Goal: Information Seeking & Learning: Learn about a topic

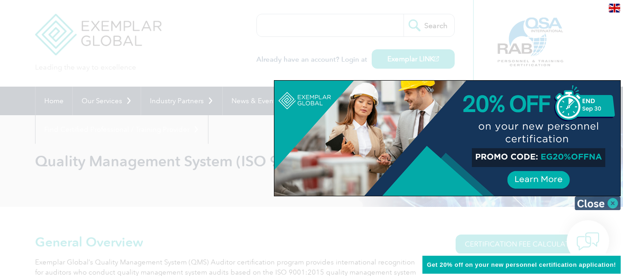
click at [605, 200] on img at bounding box center [597, 203] width 46 height 14
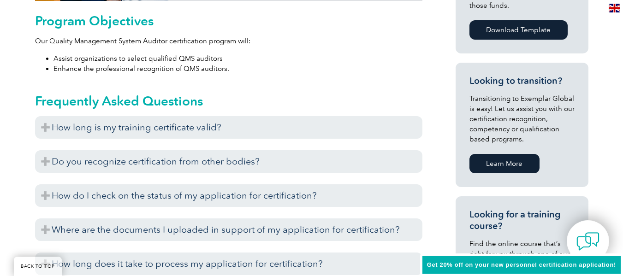
scroll to position [507, 0]
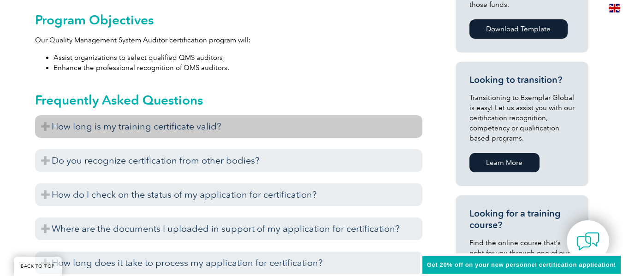
click at [332, 121] on h3 "How long is my training certificate valid?" at bounding box center [228, 126] width 387 height 23
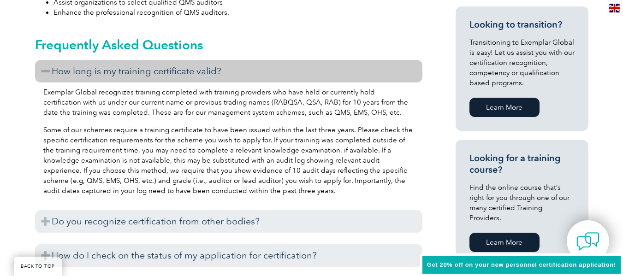
scroll to position [599, 0]
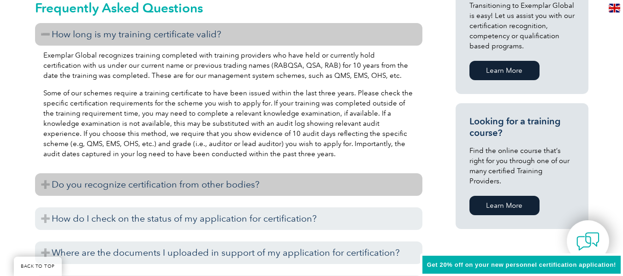
click at [314, 183] on h3 "Do you recognize certification from other bodies?" at bounding box center [228, 184] width 387 height 23
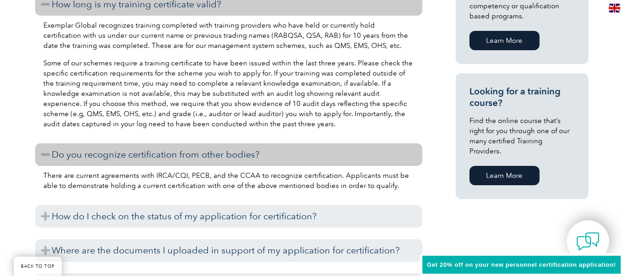
scroll to position [645, 0]
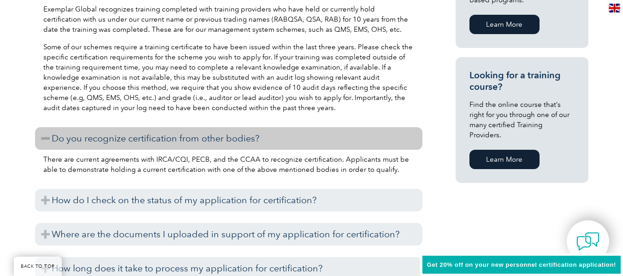
click at [297, 134] on h3 "Do you recognize certification from other bodies?" at bounding box center [228, 138] width 387 height 23
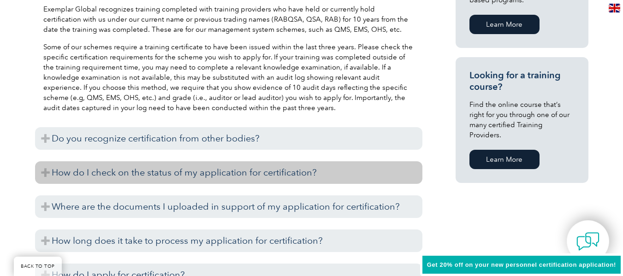
click at [268, 165] on h3 "How do I check on the status of my application for certification?" at bounding box center [228, 172] width 387 height 23
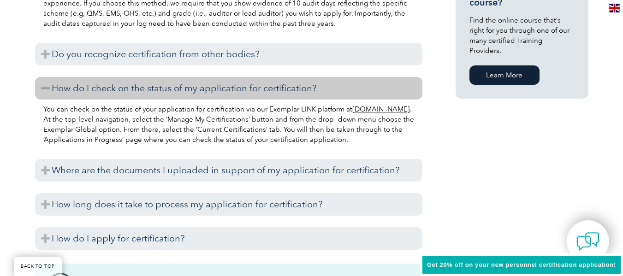
scroll to position [737, 0]
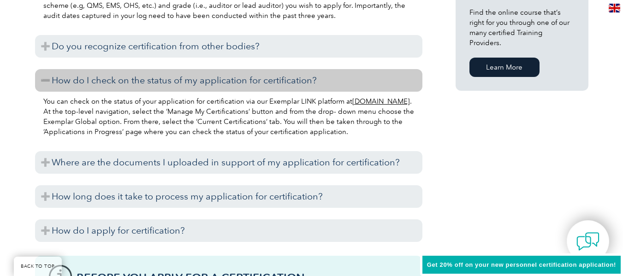
click at [276, 86] on h3 "How do I check on the status of my application for certification?" at bounding box center [228, 80] width 387 height 23
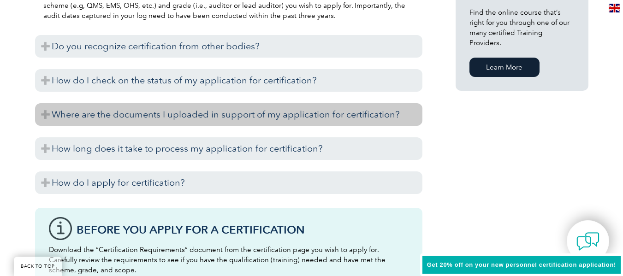
click at [272, 108] on h3 "Where are the documents I uploaded in support of my application for certificati…" at bounding box center [228, 114] width 387 height 23
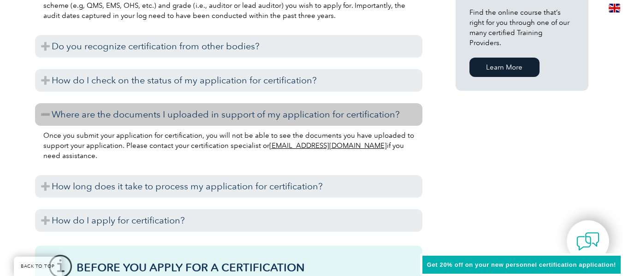
click at [195, 115] on h3 "Where are the documents I uploaded in support of my application for certificati…" at bounding box center [228, 114] width 387 height 23
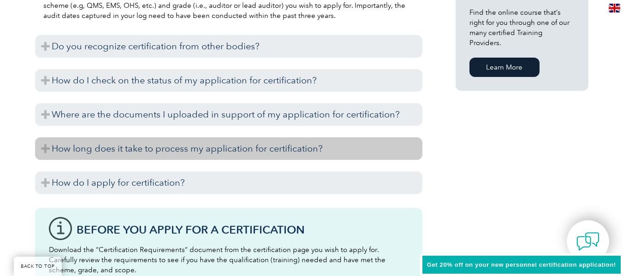
click at [201, 144] on h3 "How long does it take to process my application for certification?" at bounding box center [228, 148] width 387 height 23
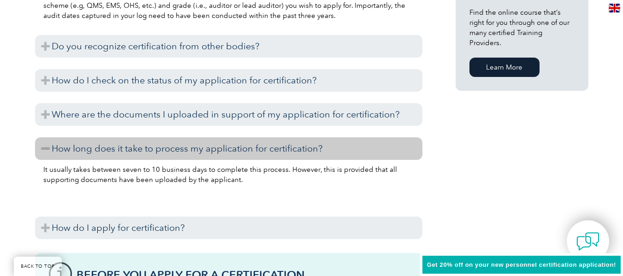
click at [252, 153] on h3 "How long does it take to process my application for certification?" at bounding box center [228, 148] width 387 height 23
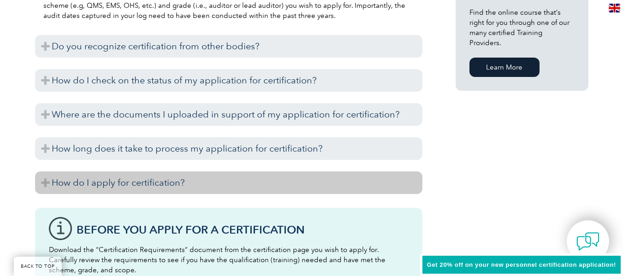
click at [236, 176] on h3 "How do I apply for certification?" at bounding box center [228, 182] width 387 height 23
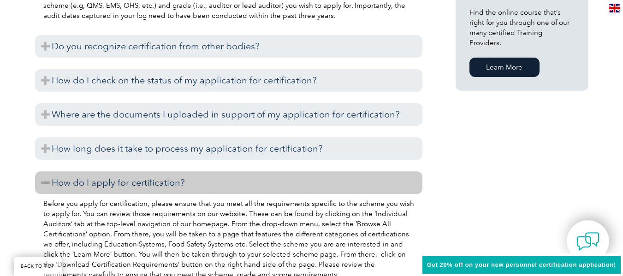
click at [236, 176] on h3 "How do I apply for certification?" at bounding box center [228, 182] width 387 height 23
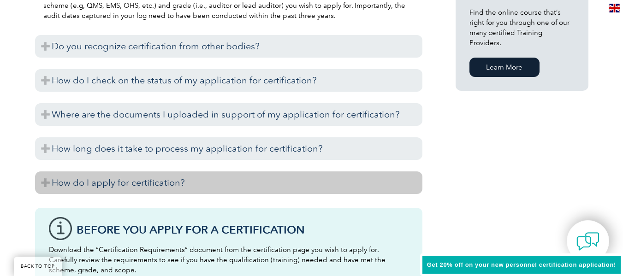
click at [236, 176] on h3 "How do I apply for certification?" at bounding box center [228, 182] width 387 height 23
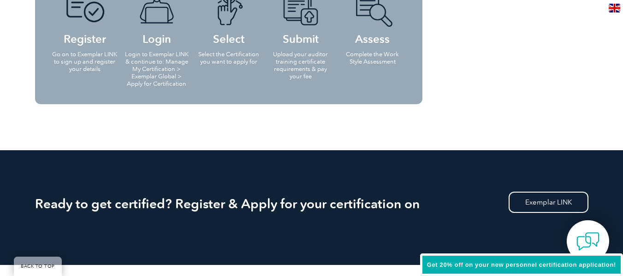
scroll to position [1659, 0]
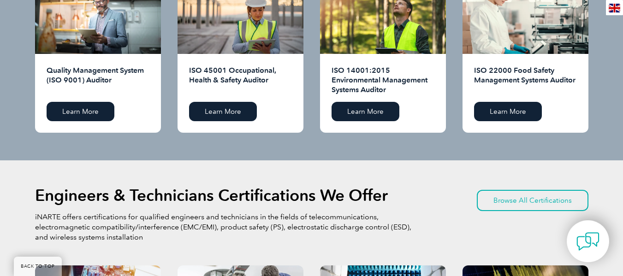
scroll to position [1152, 0]
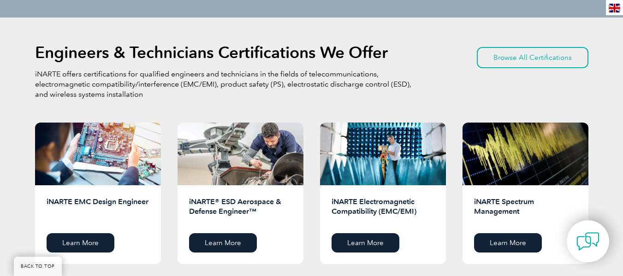
click at [610, 8] on img at bounding box center [614, 8] width 12 height 9
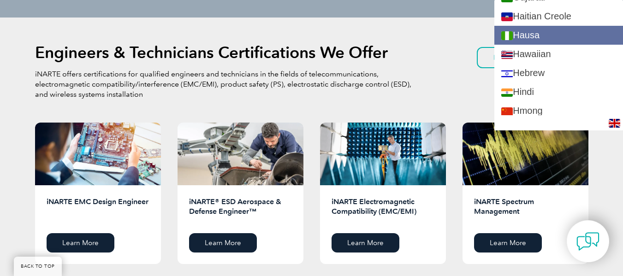
scroll to position [553, 0]
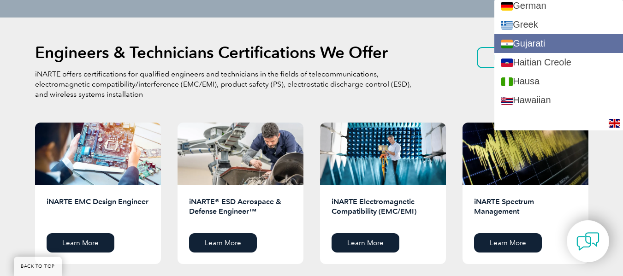
click at [559, 44] on link "Gujarati" at bounding box center [558, 43] width 129 height 19
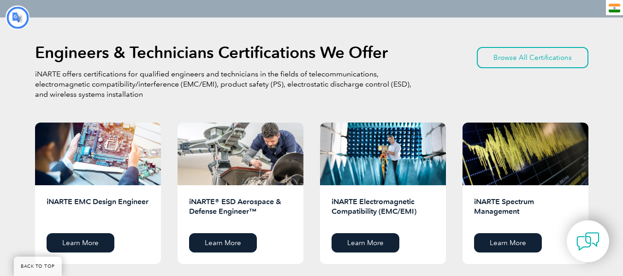
scroll to position [0, 0]
type input "શોધો"
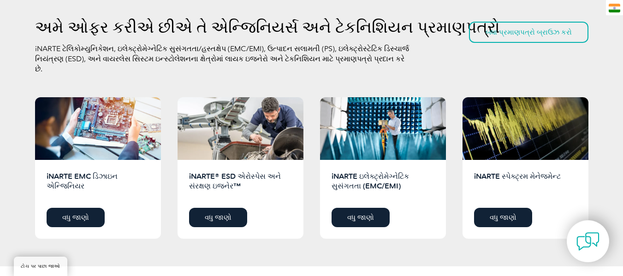
scroll to position [1118, 0]
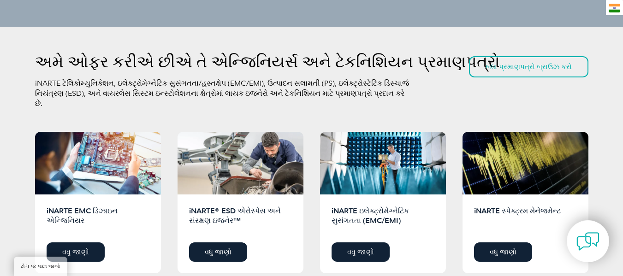
click at [606, 7] on div "gu" at bounding box center [614, 7] width 17 height 15
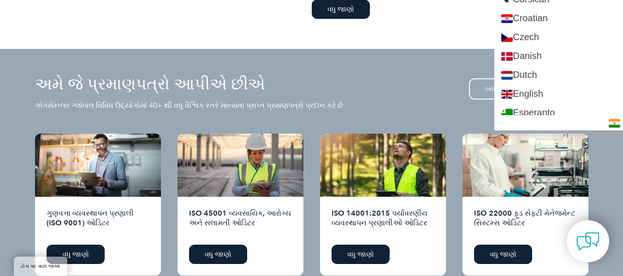
scroll to position [365, 0]
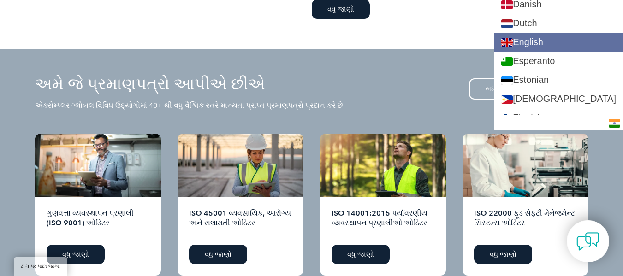
click at [560, 43] on link "English" at bounding box center [558, 42] width 129 height 19
type input "Search"
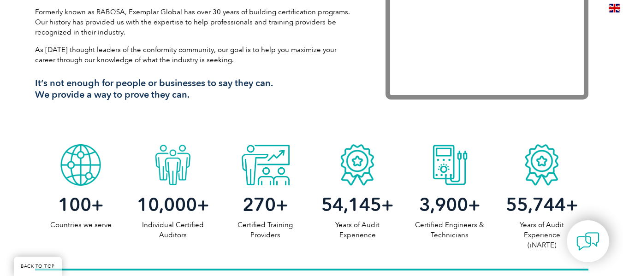
scroll to position [462, 0]
